Goal: Find specific page/section: Find specific page/section

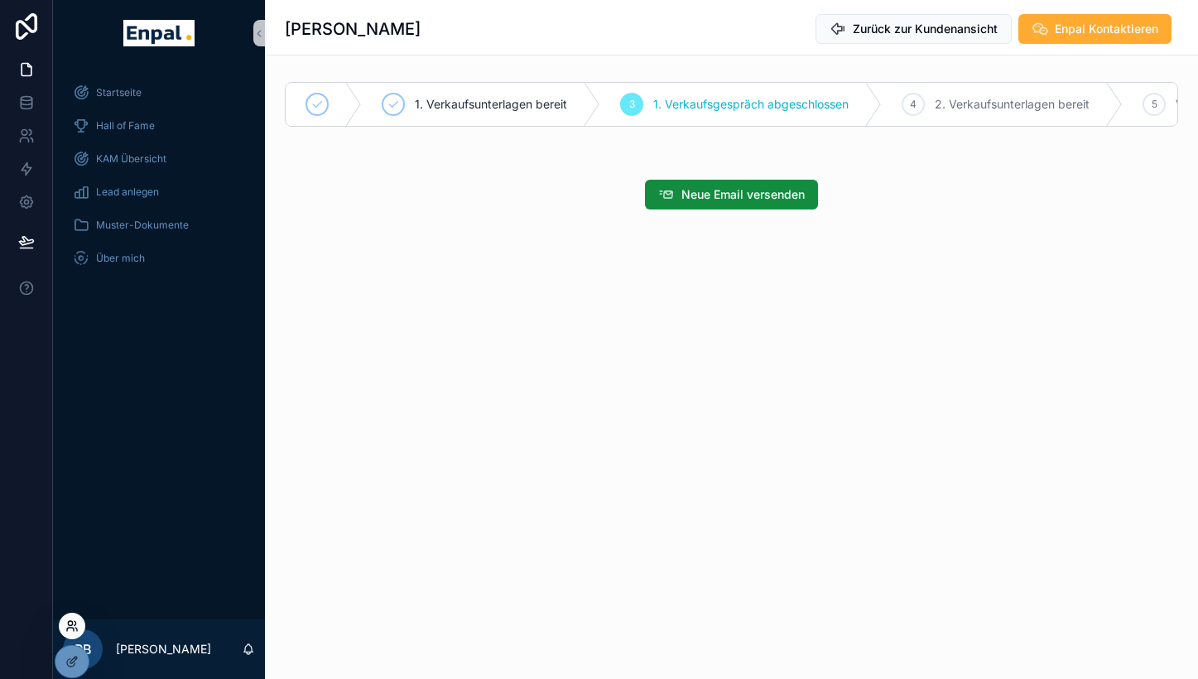
click at [77, 628] on icon at bounding box center [76, 628] width 2 height 3
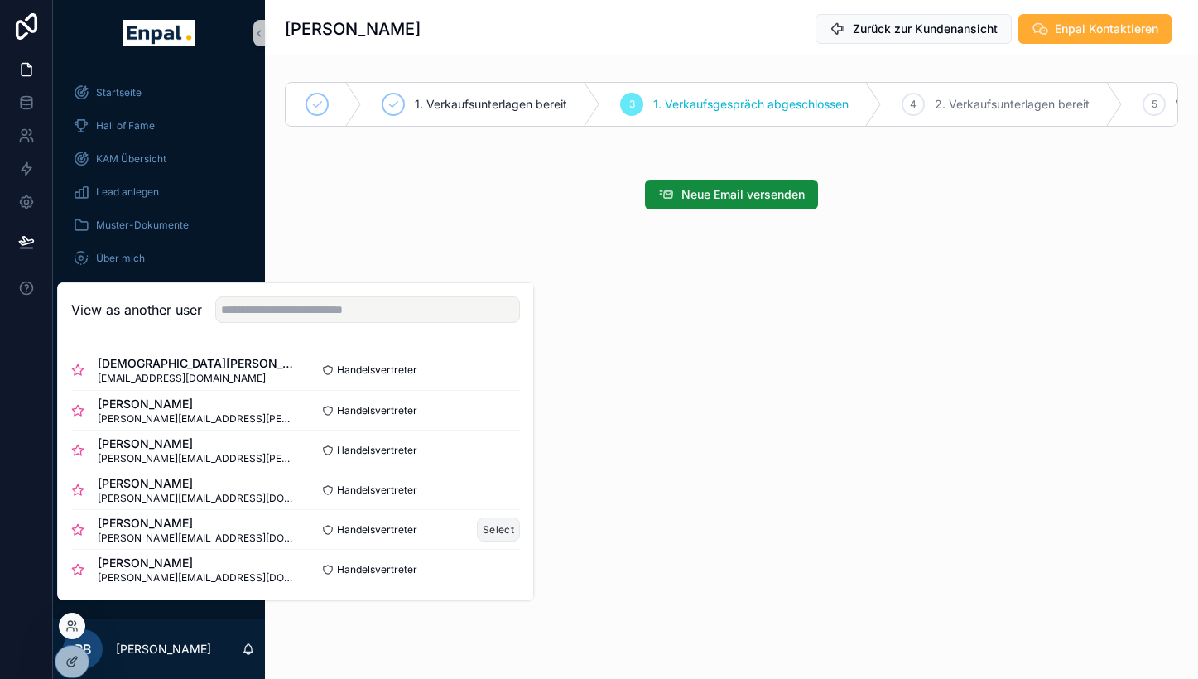
click at [480, 537] on button "Select" at bounding box center [498, 529] width 43 height 24
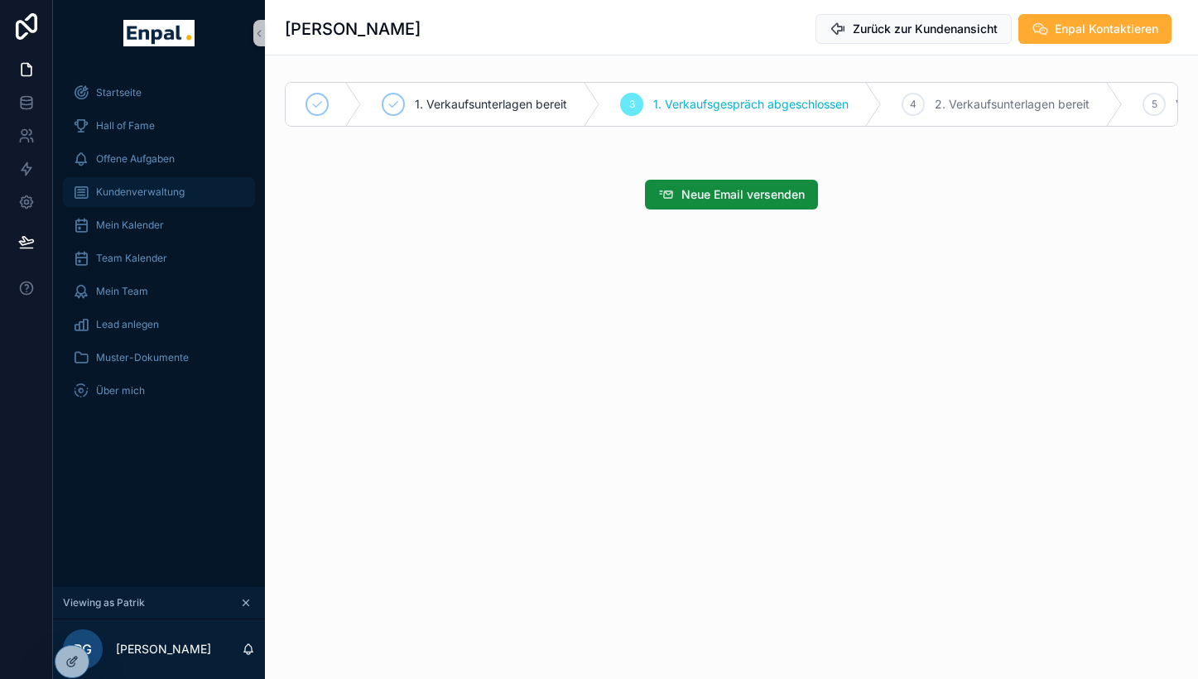
click at [139, 190] on span "Kundenverwaltung" at bounding box center [140, 191] width 89 height 13
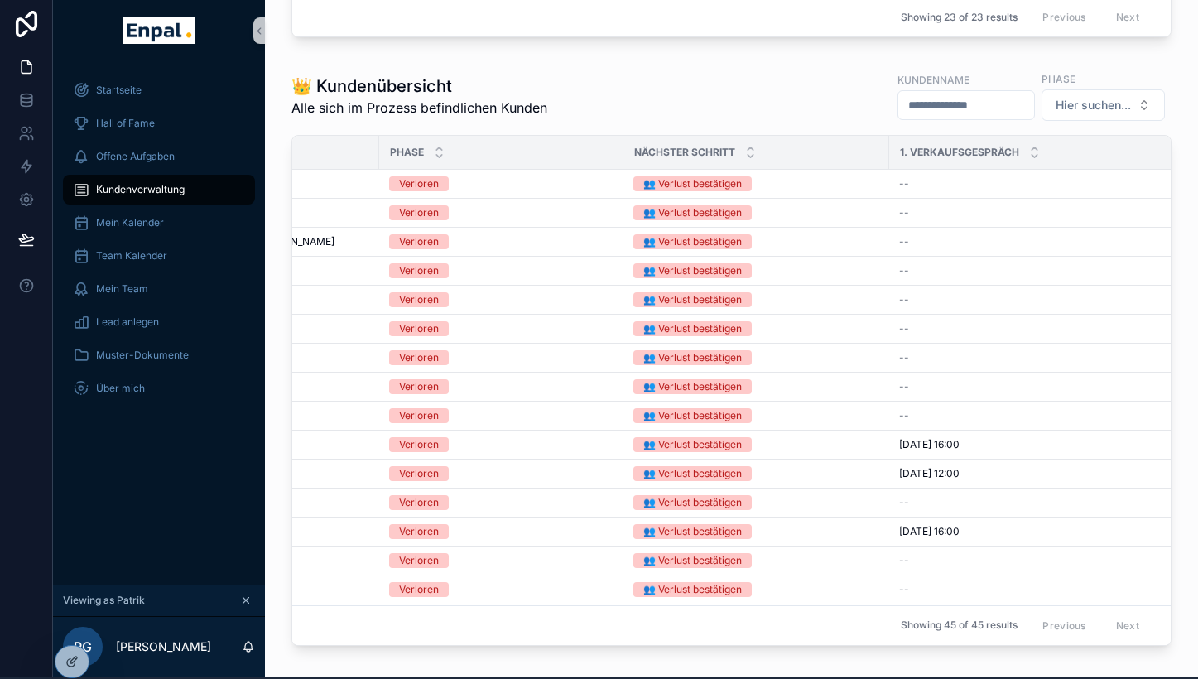
scroll to position [5, 12]
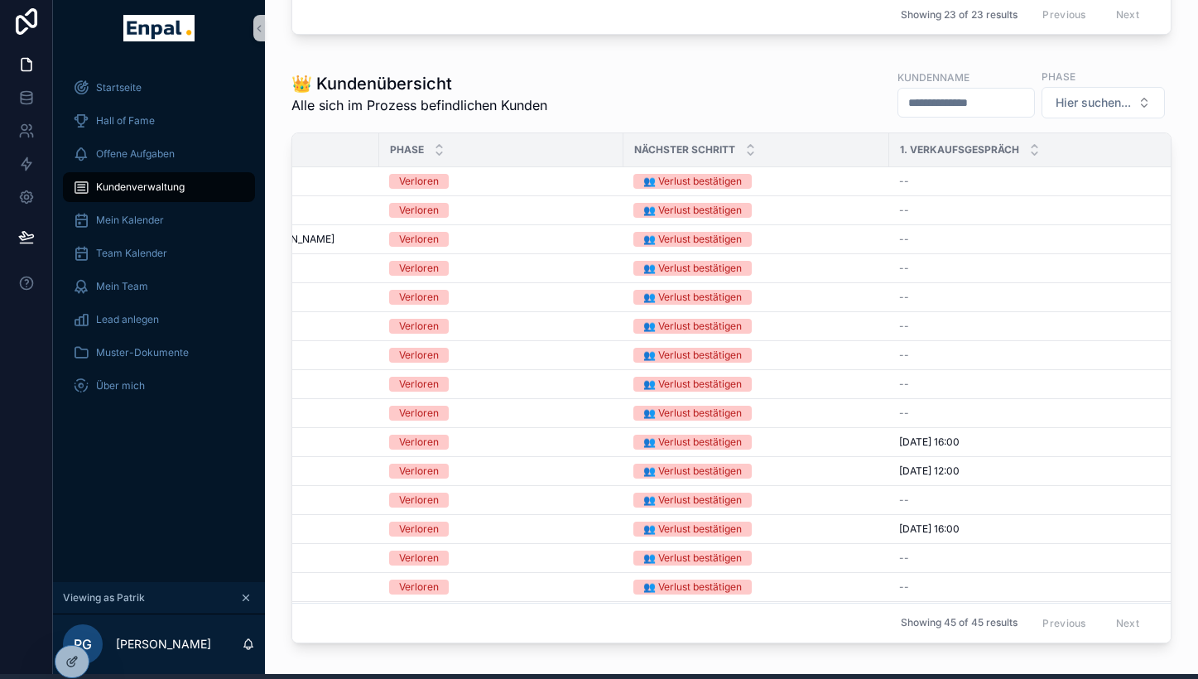
click at [724, 156] on div "Nächster Schritt" at bounding box center [756, 149] width 264 height 31
click at [745, 156] on div "scrollable content" at bounding box center [750, 150] width 11 height 18
click at [745, 159] on icon "scrollable content" at bounding box center [750, 153] width 11 height 11
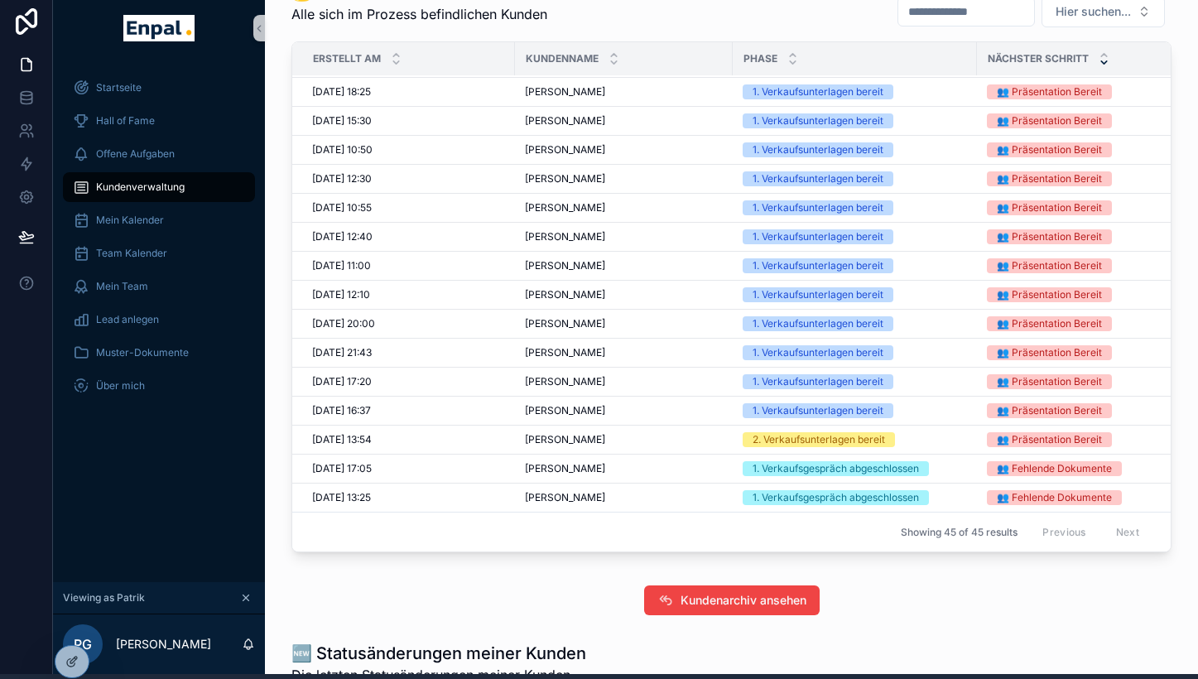
scroll to position [1152, 0]
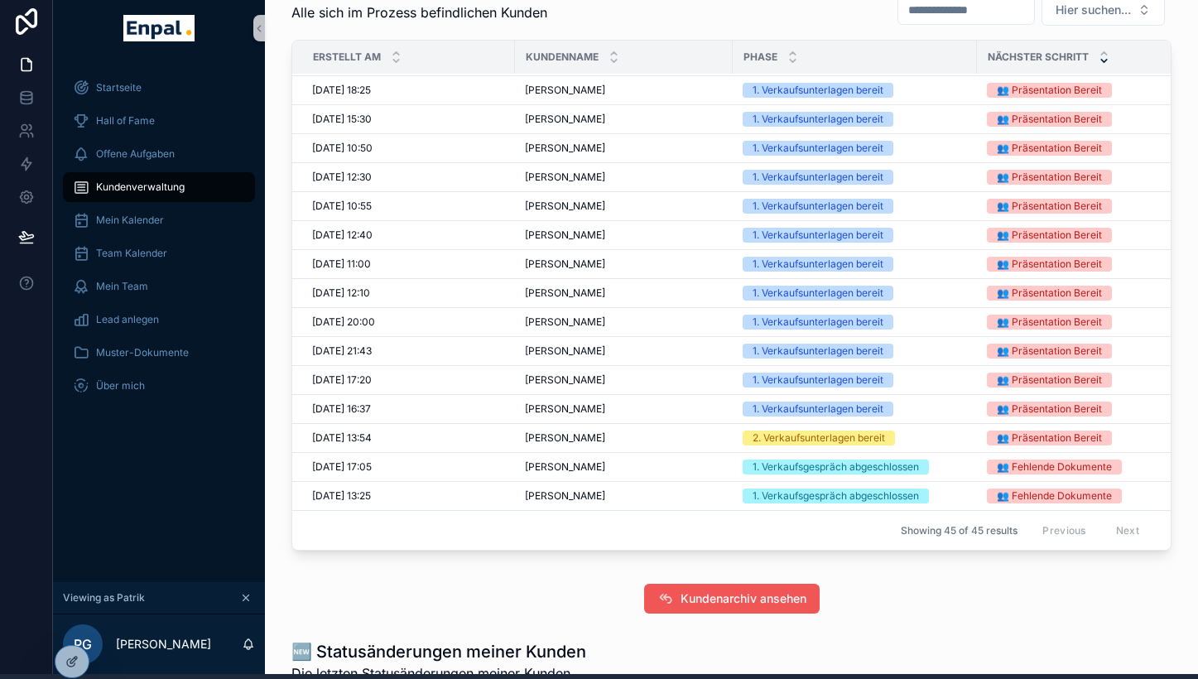
click at [690, 607] on span "Kundenarchiv ansehen" at bounding box center [743, 598] width 126 height 17
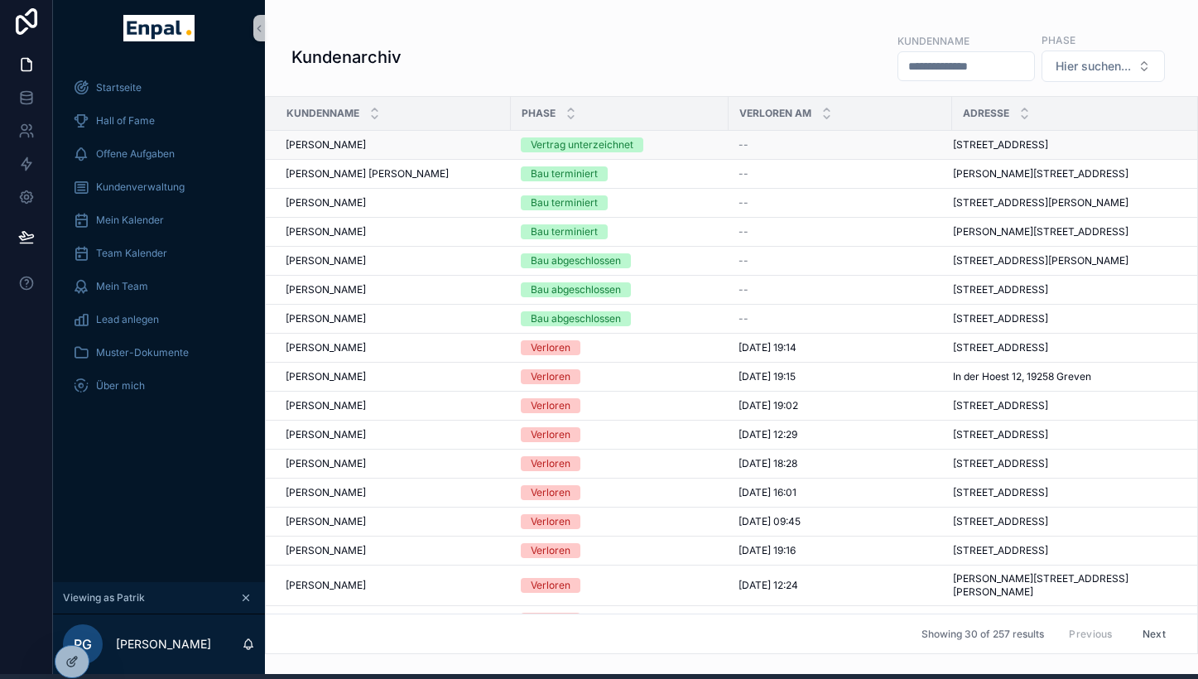
click at [563, 139] on div "Vertrag unterzeichnet" at bounding box center [582, 144] width 103 height 15
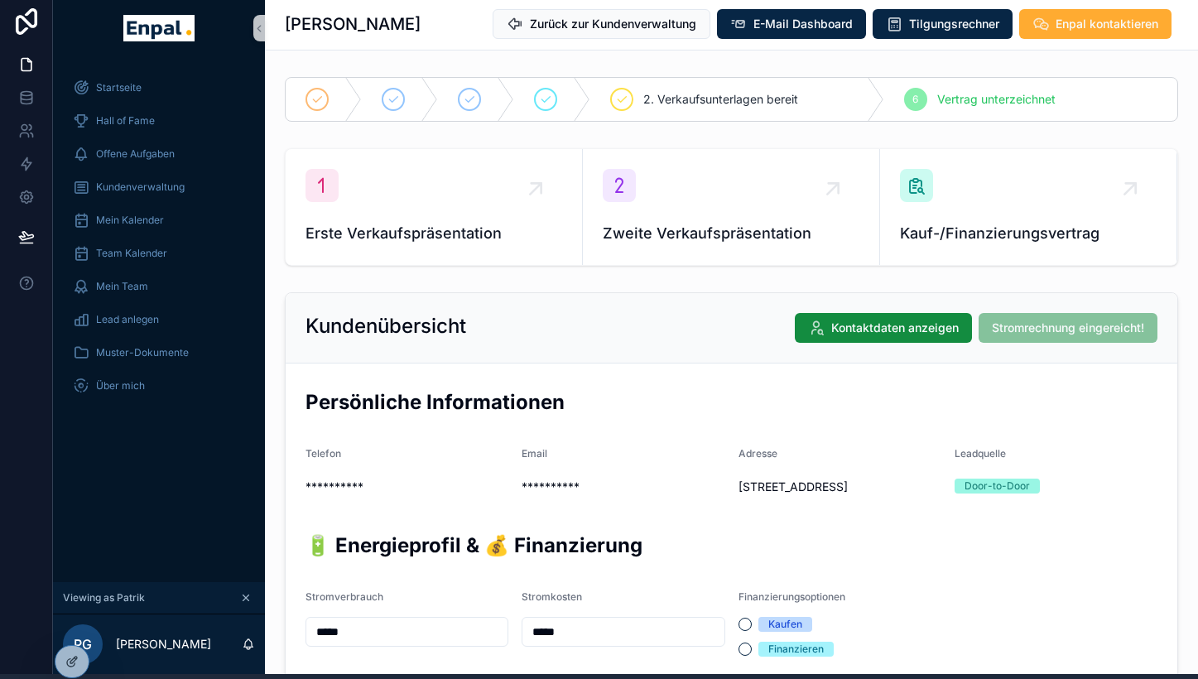
scroll to position [0, 12]
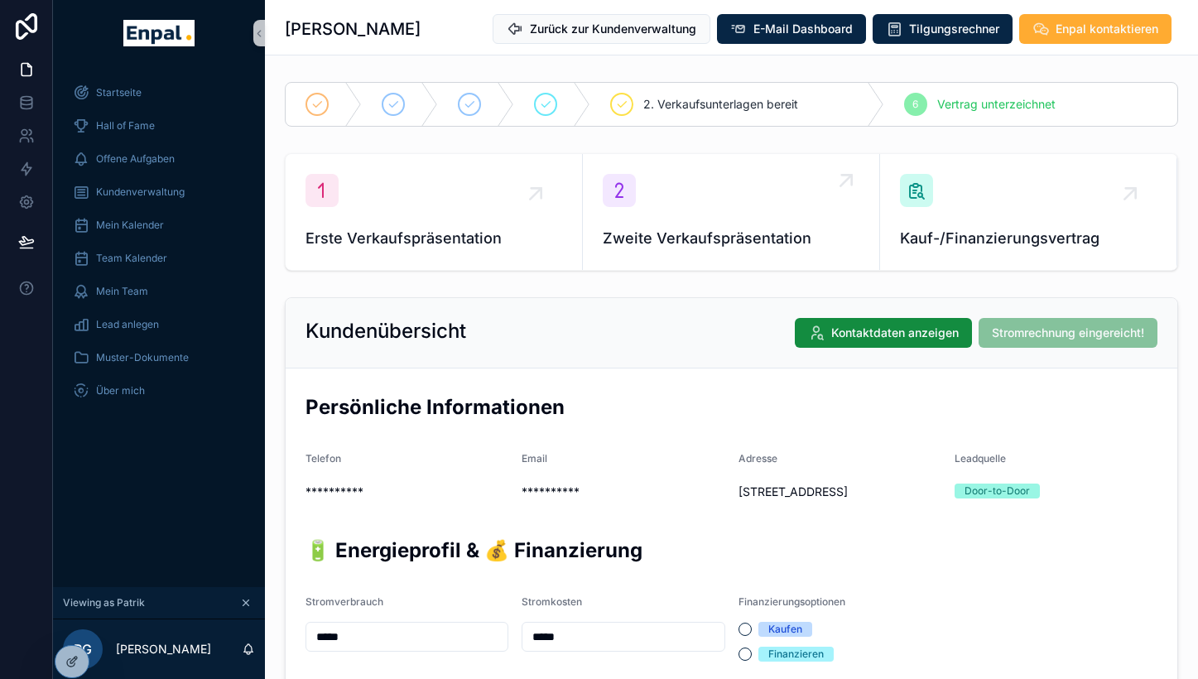
click at [691, 235] on span "Zweite Verkaufspräsentation" at bounding box center [731, 238] width 257 height 23
